Goal: Task Accomplishment & Management: Use online tool/utility

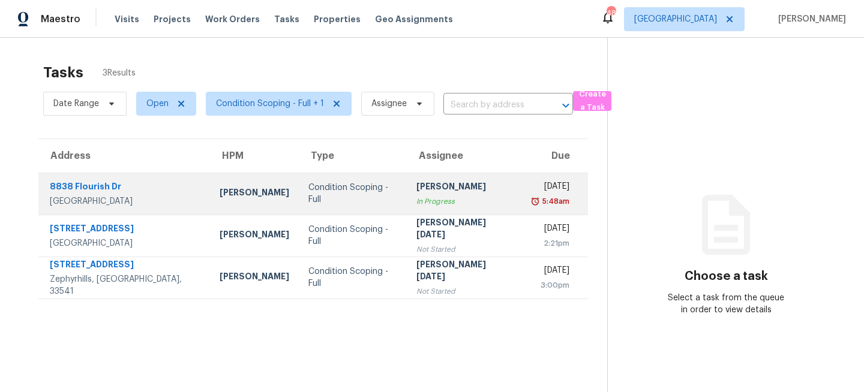
click at [308, 188] on div "Condition Scoping - Full" at bounding box center [352, 194] width 89 height 24
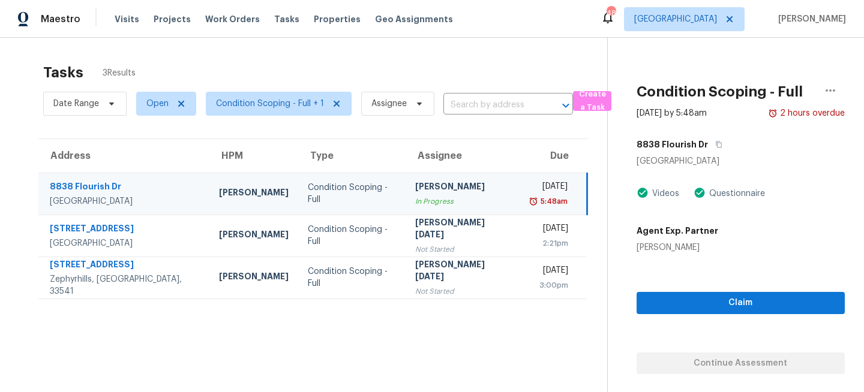
click at [341, 191] on div "Condition Scoping - Full" at bounding box center [352, 194] width 88 height 24
click at [717, 144] on icon "button" at bounding box center [718, 144] width 7 height 7
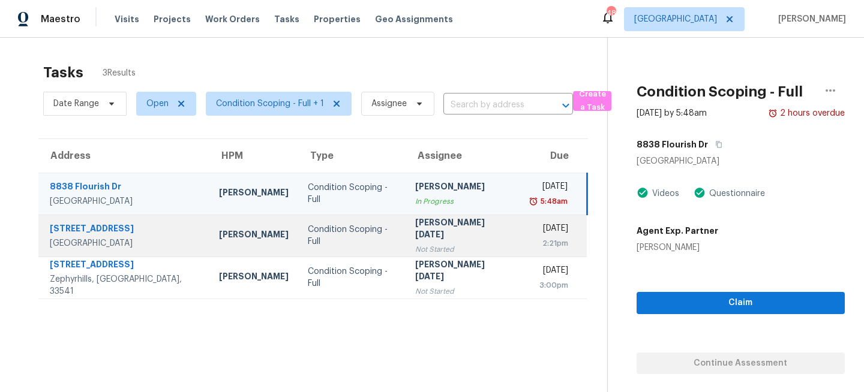
click at [374, 224] on td "Condition Scoping - Full" at bounding box center [351, 236] width 107 height 42
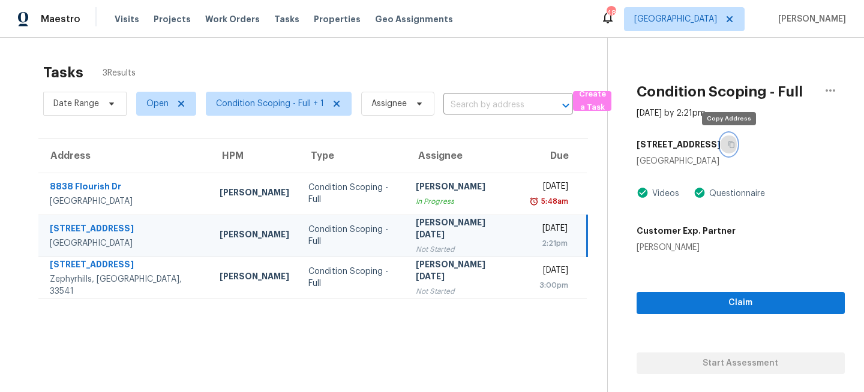
click at [732, 145] on icon "button" at bounding box center [731, 144] width 7 height 7
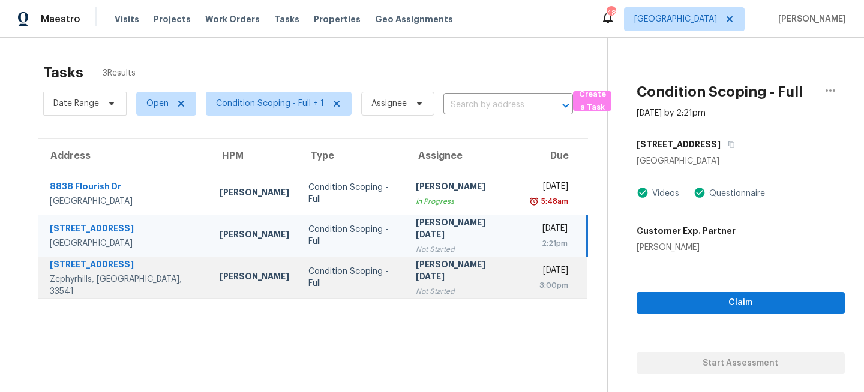
click at [433, 271] on div "Prabhu Raja" at bounding box center [463, 272] width 95 height 27
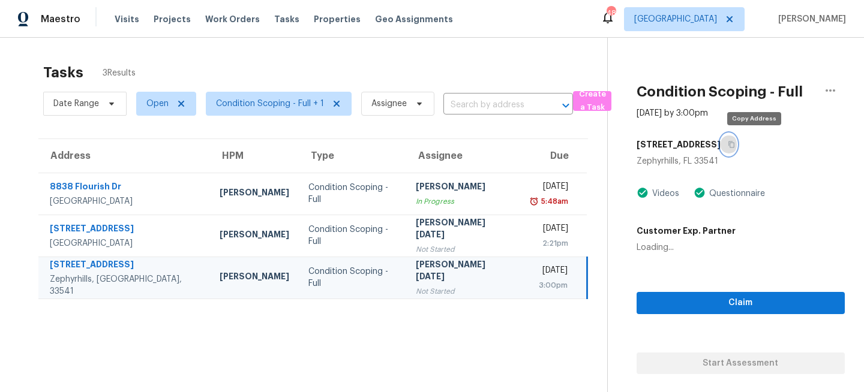
click at [734, 143] on icon "button" at bounding box center [731, 145] width 6 height 7
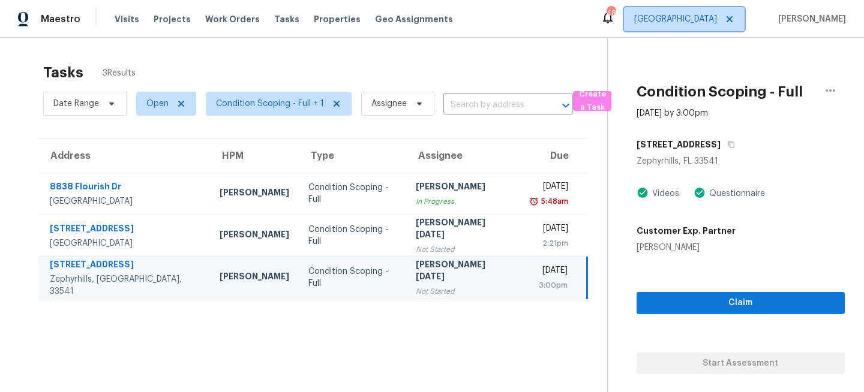
click at [712, 22] on span "[GEOGRAPHIC_DATA]" at bounding box center [675, 19] width 83 height 12
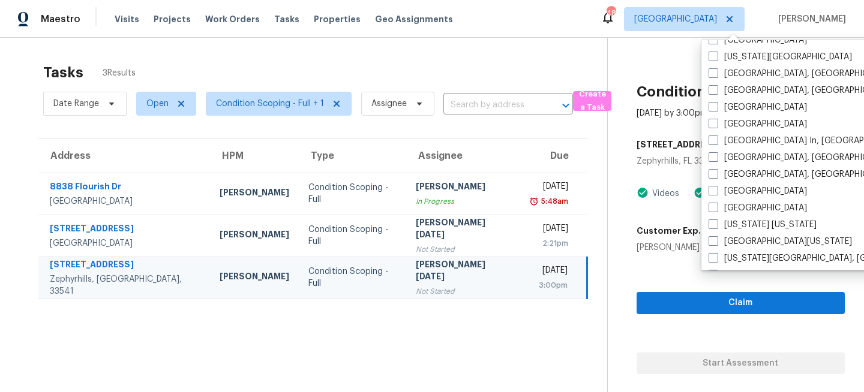
scroll to position [484, 0]
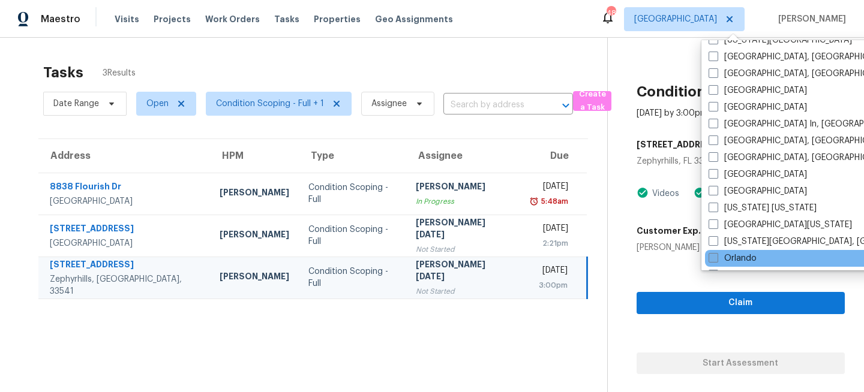
click at [723, 260] on label "Orlando" at bounding box center [732, 259] width 48 height 12
click at [716, 260] on input "Orlando" at bounding box center [712, 257] width 8 height 8
checkbox input "true"
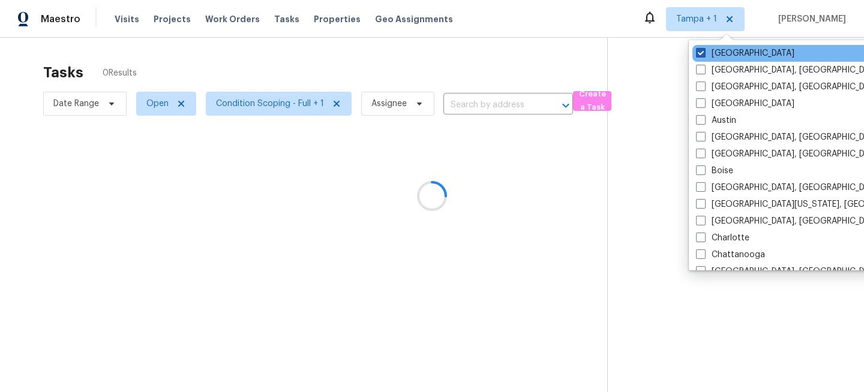
click at [718, 55] on label "[GEOGRAPHIC_DATA]" at bounding box center [745, 53] width 98 height 12
click at [704, 55] on input "[GEOGRAPHIC_DATA]" at bounding box center [700, 51] width 8 height 8
checkbox input "false"
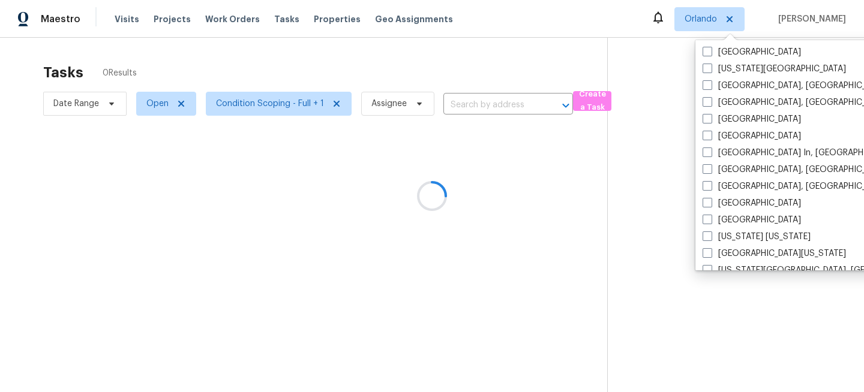
scroll to position [469, 0]
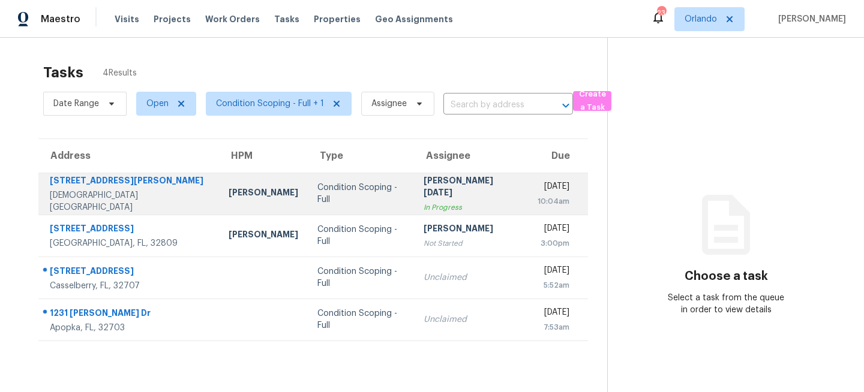
click at [371, 186] on td "Condition Scoping - Full" at bounding box center [361, 194] width 106 height 42
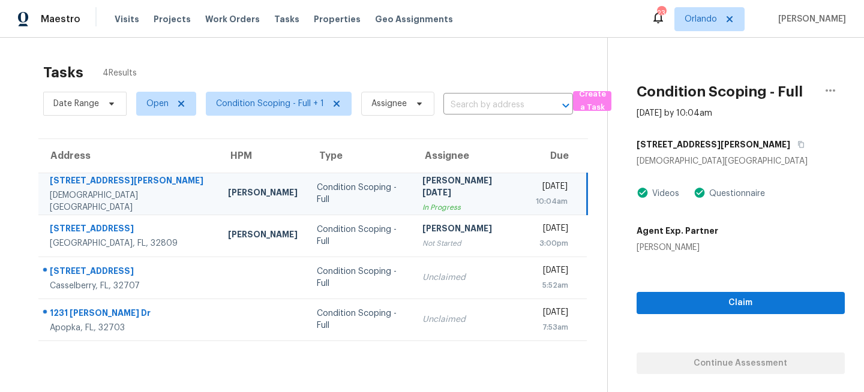
click at [704, 135] on div "1013 Parker Pl" at bounding box center [740, 145] width 208 height 22
click at [790, 140] on button "button" at bounding box center [798, 145] width 16 height 22
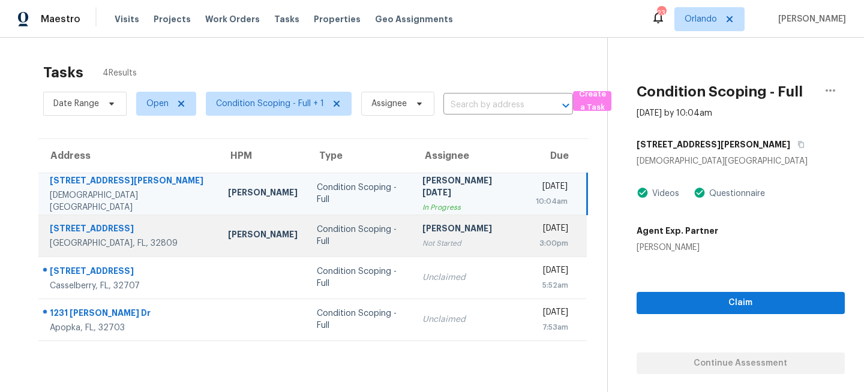
click at [374, 239] on div "Condition Scoping - Full" at bounding box center [360, 236] width 86 height 24
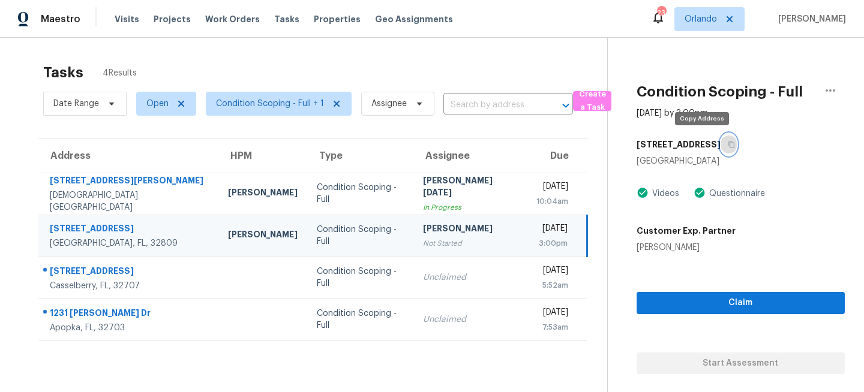
click at [720, 150] on button "button" at bounding box center [728, 145] width 16 height 22
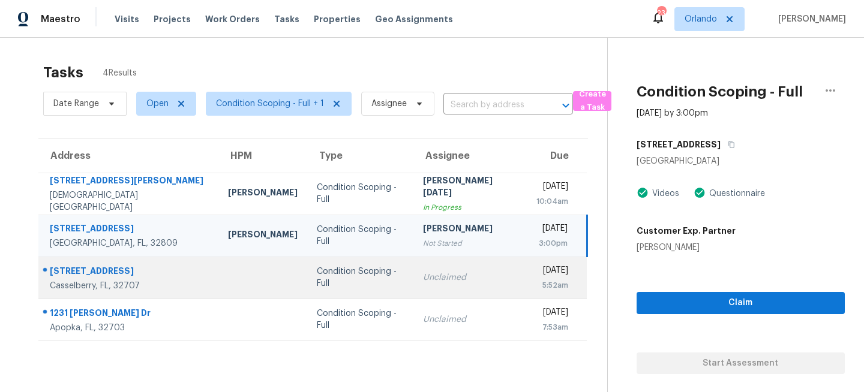
click at [376, 275] on div "Condition Scoping - Full" at bounding box center [360, 278] width 87 height 24
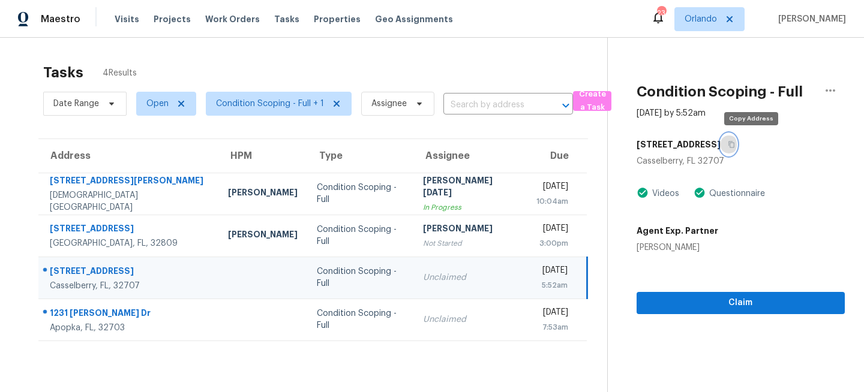
click at [735, 142] on icon "button" at bounding box center [731, 144] width 7 height 7
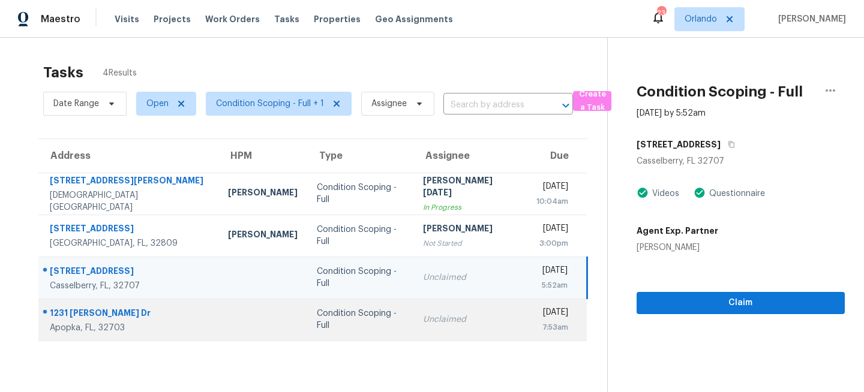
click at [413, 322] on td "Unclaimed" at bounding box center [469, 320] width 113 height 42
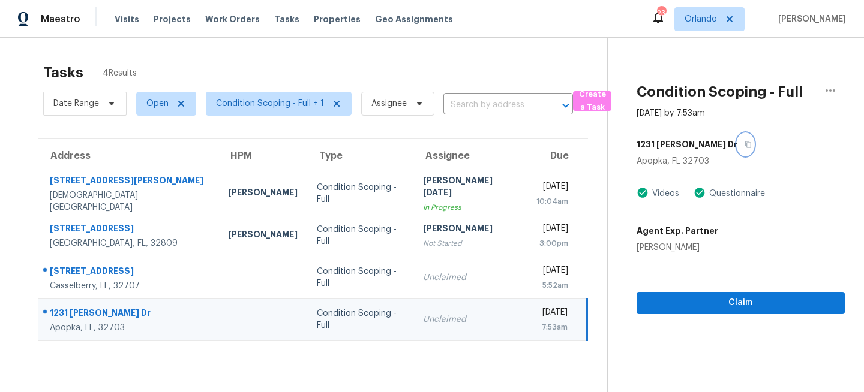
click at [744, 143] on icon "button" at bounding box center [747, 144] width 7 height 7
click at [710, 19] on span "Orlando" at bounding box center [700, 19] width 32 height 12
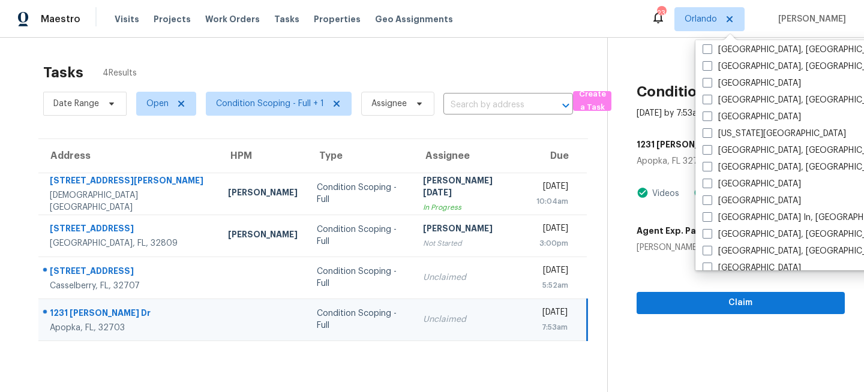
scroll to position [433, 0]
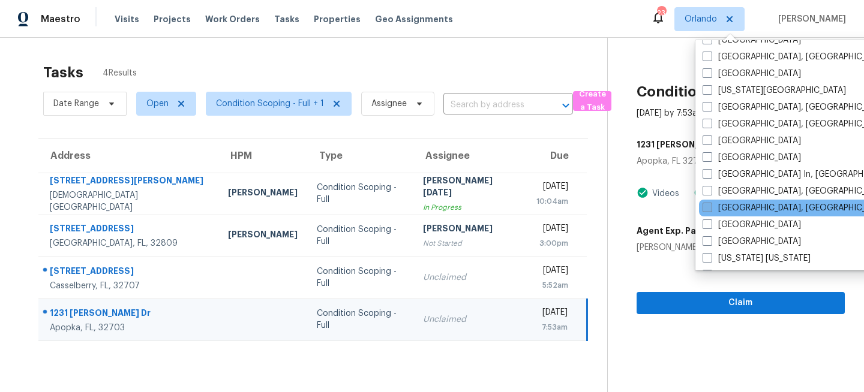
click at [709, 212] on span at bounding box center [707, 208] width 10 height 10
click at [709, 210] on input "[GEOGRAPHIC_DATA], [GEOGRAPHIC_DATA]" at bounding box center [706, 206] width 8 height 8
checkbox input "true"
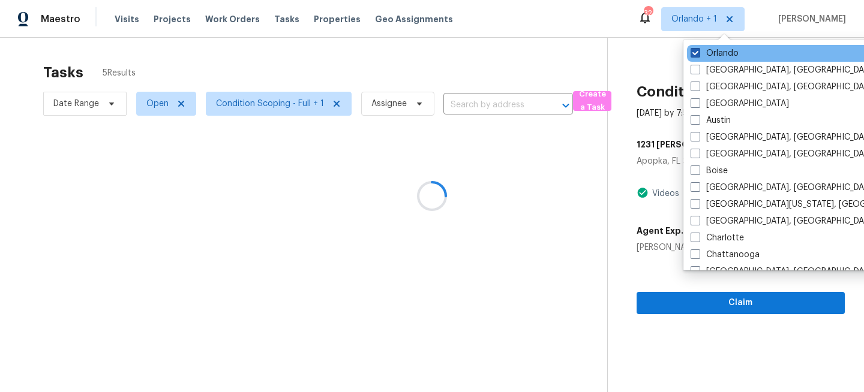
click at [713, 54] on label "Orlando" at bounding box center [714, 53] width 48 height 12
click at [698, 54] on input "Orlando" at bounding box center [694, 51] width 8 height 8
checkbox input "false"
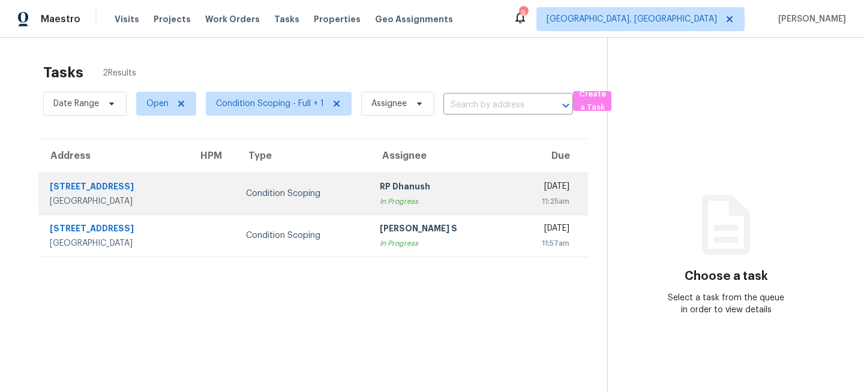
click at [284, 197] on div "Condition Scoping" at bounding box center [303, 194] width 115 height 12
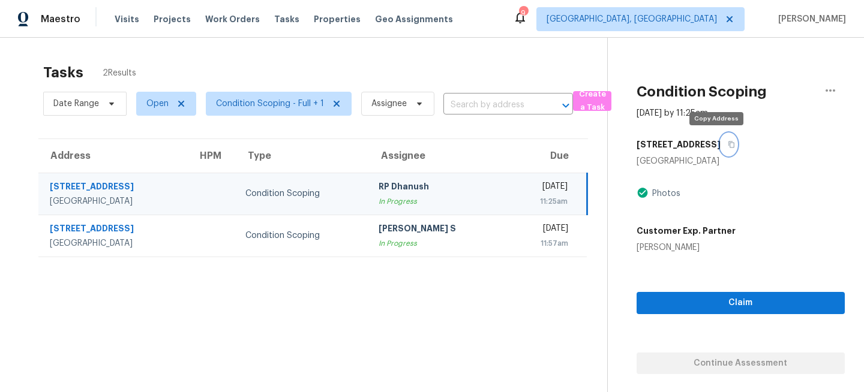
click at [728, 146] on icon "button" at bounding box center [731, 144] width 7 height 7
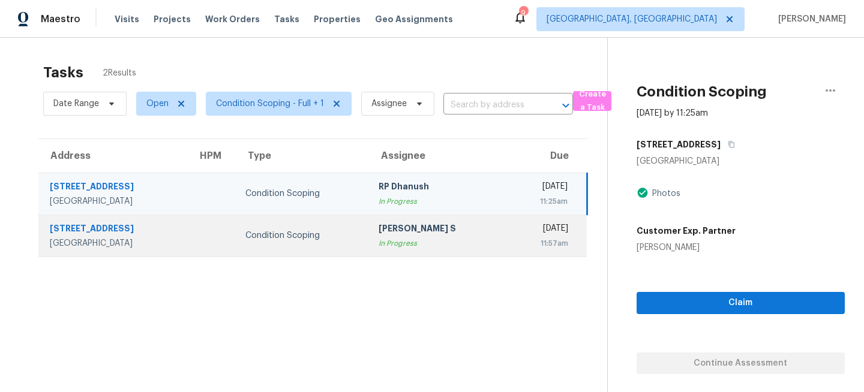
click at [379, 240] on div "In Progress" at bounding box center [438, 244] width 118 height 12
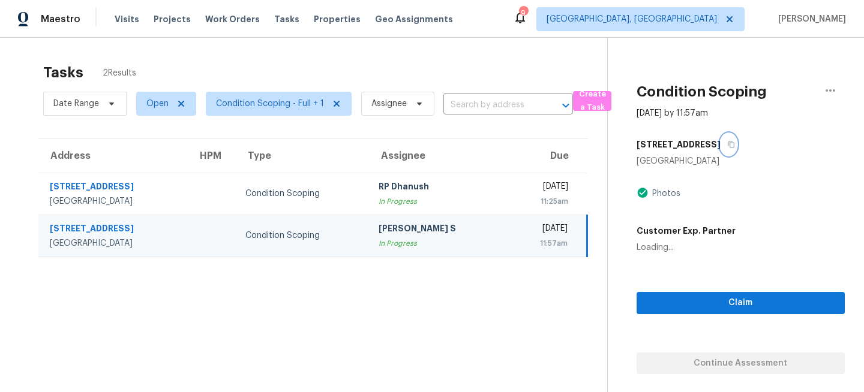
click at [731, 146] on icon "button" at bounding box center [731, 144] width 7 height 7
click at [717, 15] on span "[GEOGRAPHIC_DATA], [GEOGRAPHIC_DATA]" at bounding box center [631, 19] width 170 height 12
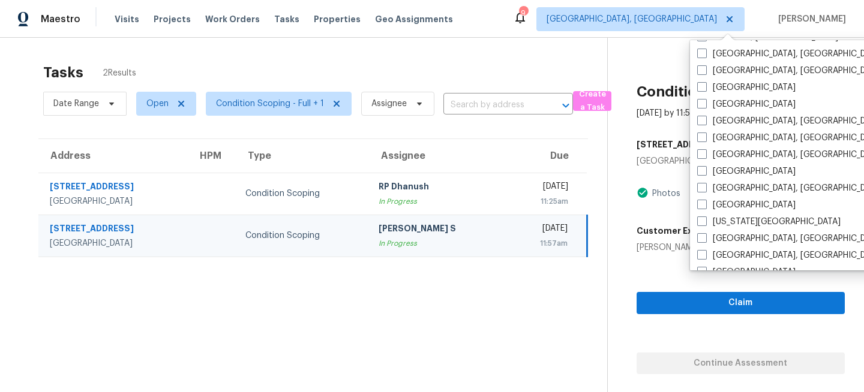
scroll to position [308, 0]
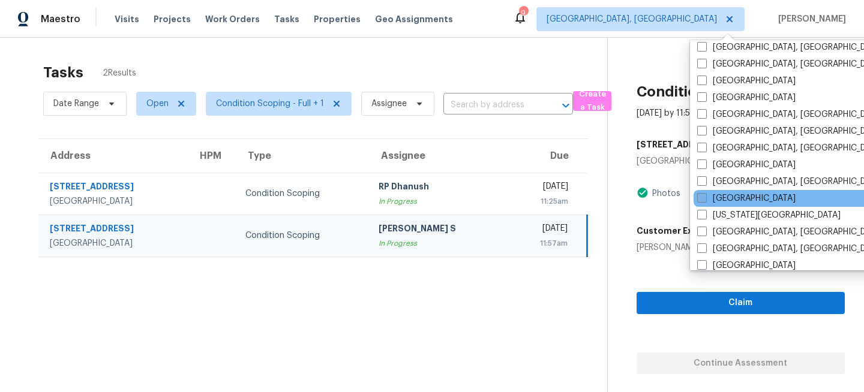
click at [700, 200] on span at bounding box center [702, 198] width 10 height 10
click at [700, 200] on input "[GEOGRAPHIC_DATA]" at bounding box center [701, 197] width 8 height 8
checkbox input "true"
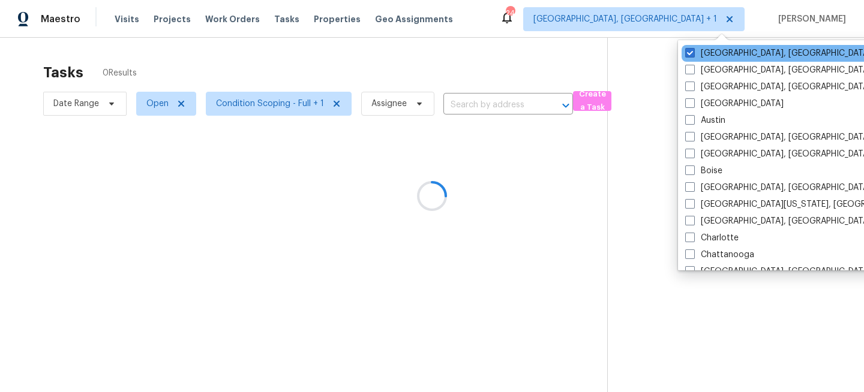
click at [711, 46] on div "[GEOGRAPHIC_DATA], [GEOGRAPHIC_DATA]" at bounding box center [802, 53] width 242 height 17
click at [705, 53] on label "[GEOGRAPHIC_DATA], [GEOGRAPHIC_DATA]" at bounding box center [778, 53] width 186 height 12
click at [693, 53] on input "[GEOGRAPHIC_DATA], [GEOGRAPHIC_DATA]" at bounding box center [689, 51] width 8 height 8
checkbox input "false"
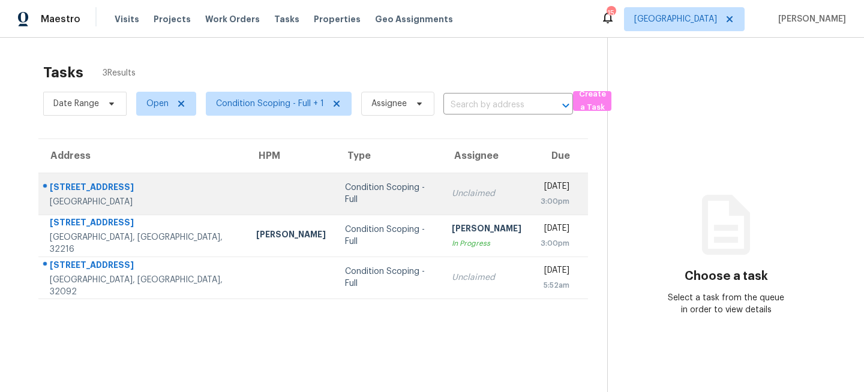
click at [345, 191] on div "Condition Scoping - Full" at bounding box center [389, 194] width 88 height 24
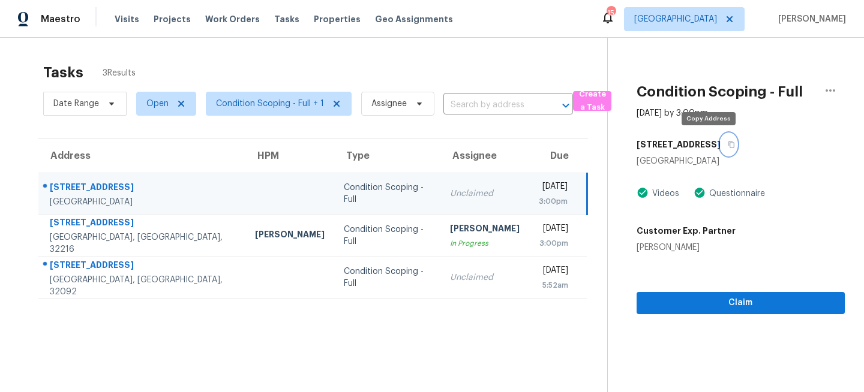
click at [728, 141] on icon "button" at bounding box center [731, 144] width 7 height 7
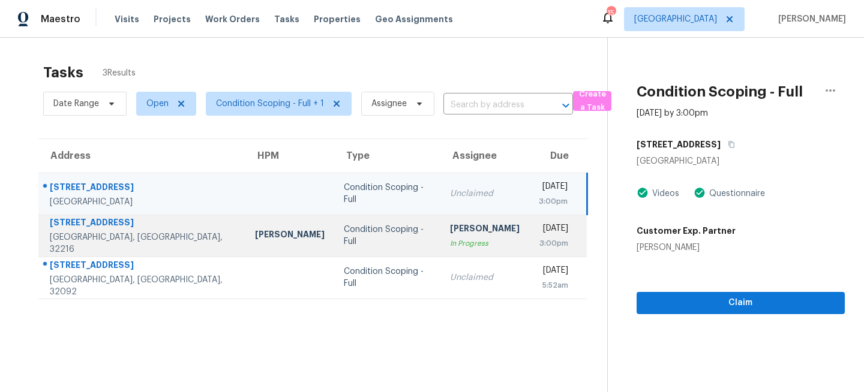
click at [371, 239] on div "Condition Scoping - Full" at bounding box center [387, 236] width 87 height 24
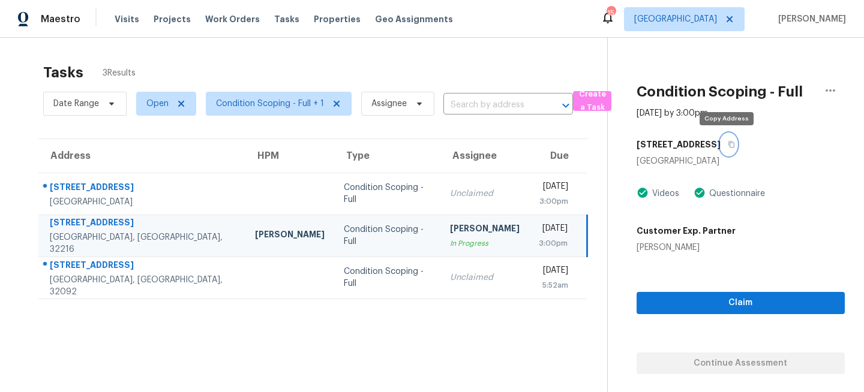
click at [728, 143] on icon "button" at bounding box center [731, 144] width 7 height 7
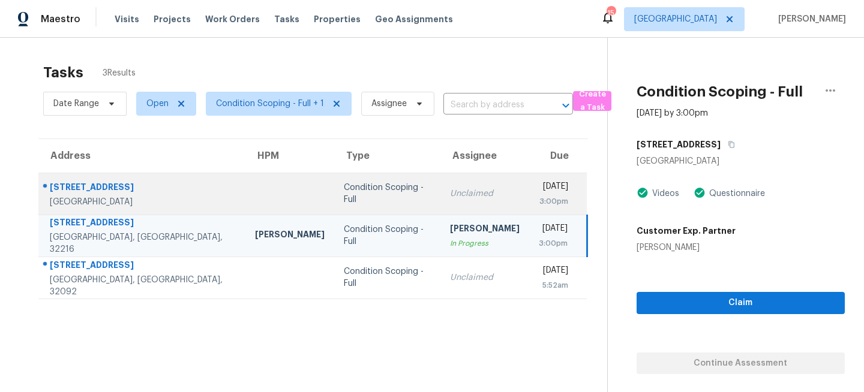
click at [375, 190] on div "Condition Scoping - Full" at bounding box center [387, 194] width 87 height 24
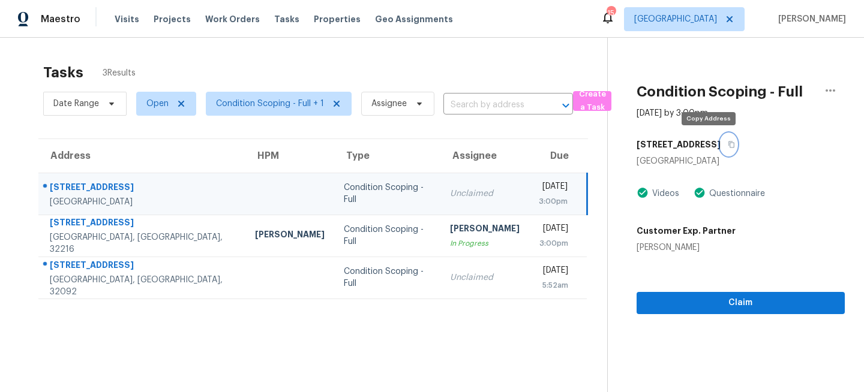
click at [720, 148] on button "button" at bounding box center [728, 145] width 16 height 22
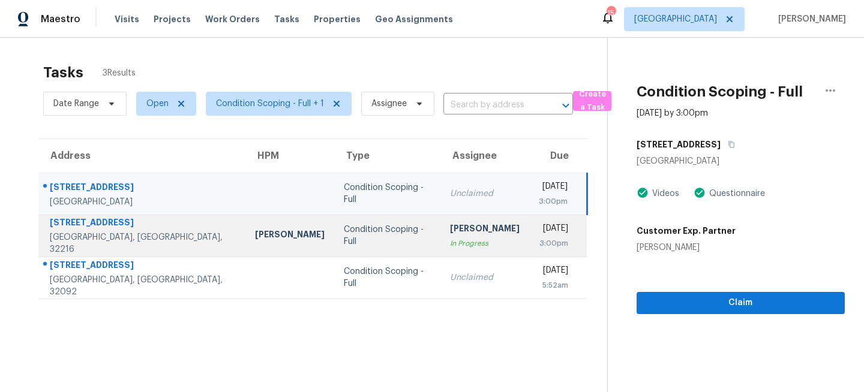
click at [370, 222] on td "Condition Scoping - Full" at bounding box center [387, 236] width 106 height 42
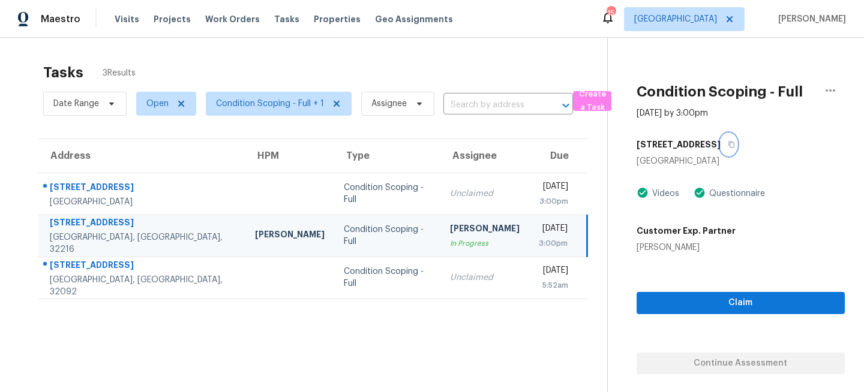
click at [728, 144] on icon "button" at bounding box center [731, 144] width 7 height 7
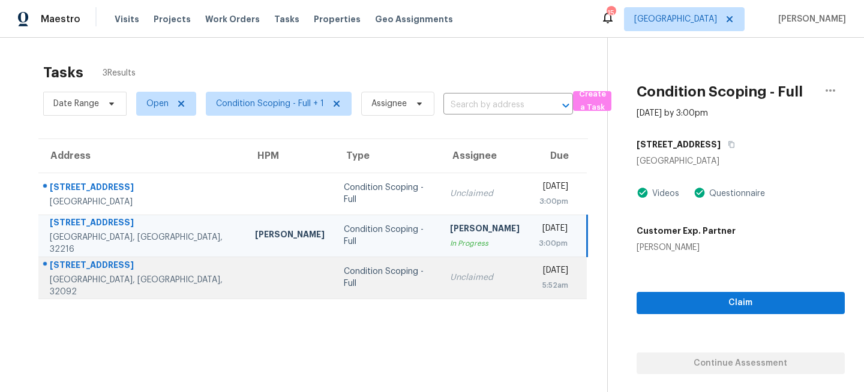
click at [440, 274] on td "Unclaimed" at bounding box center [484, 278] width 89 height 42
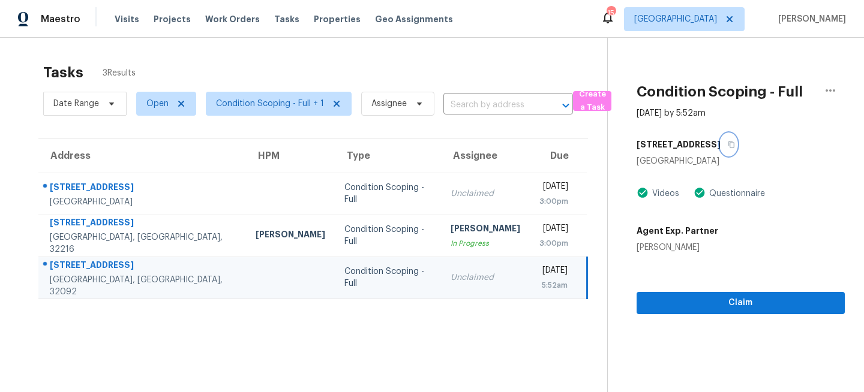
click at [735, 143] on icon "button" at bounding box center [731, 144] width 7 height 7
